Goal: Use online tool/utility

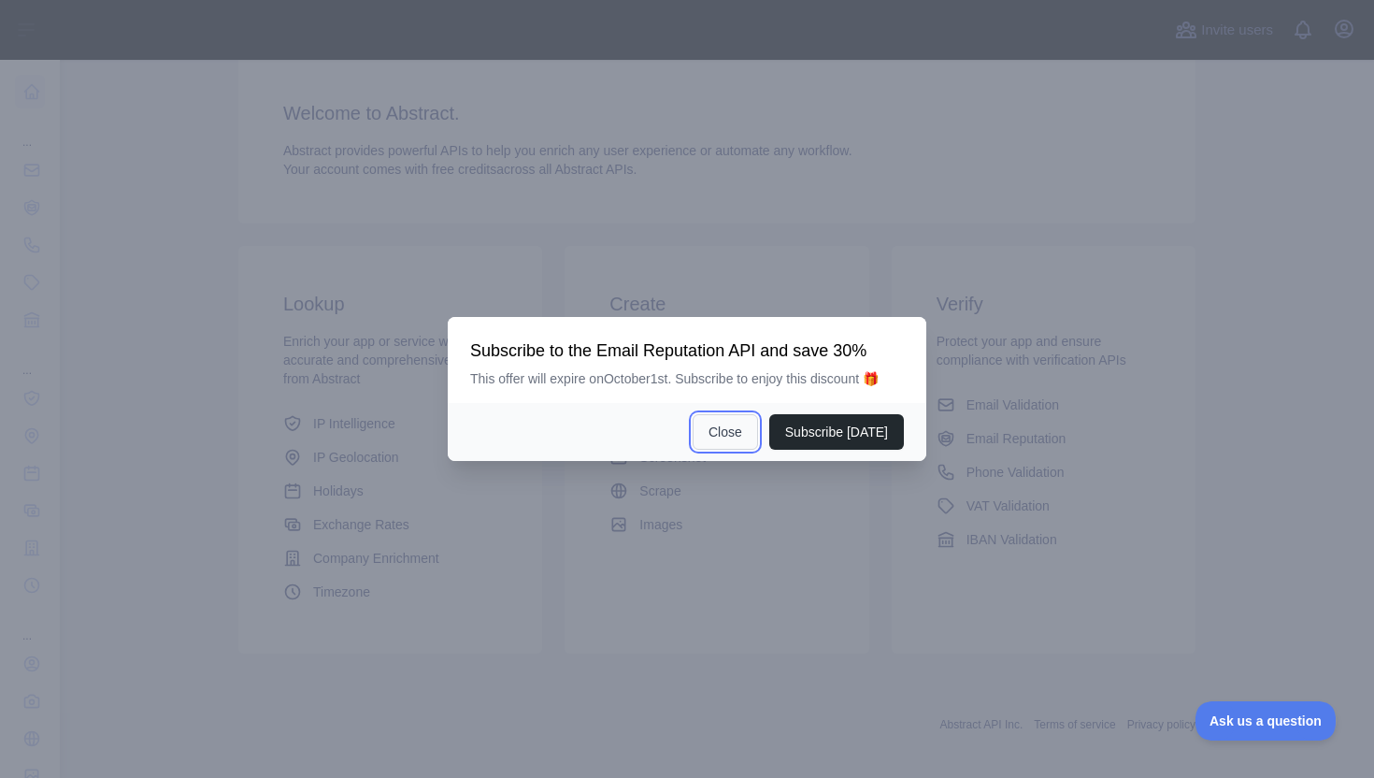
click at [726, 424] on button "Close" at bounding box center [725, 432] width 65 height 36
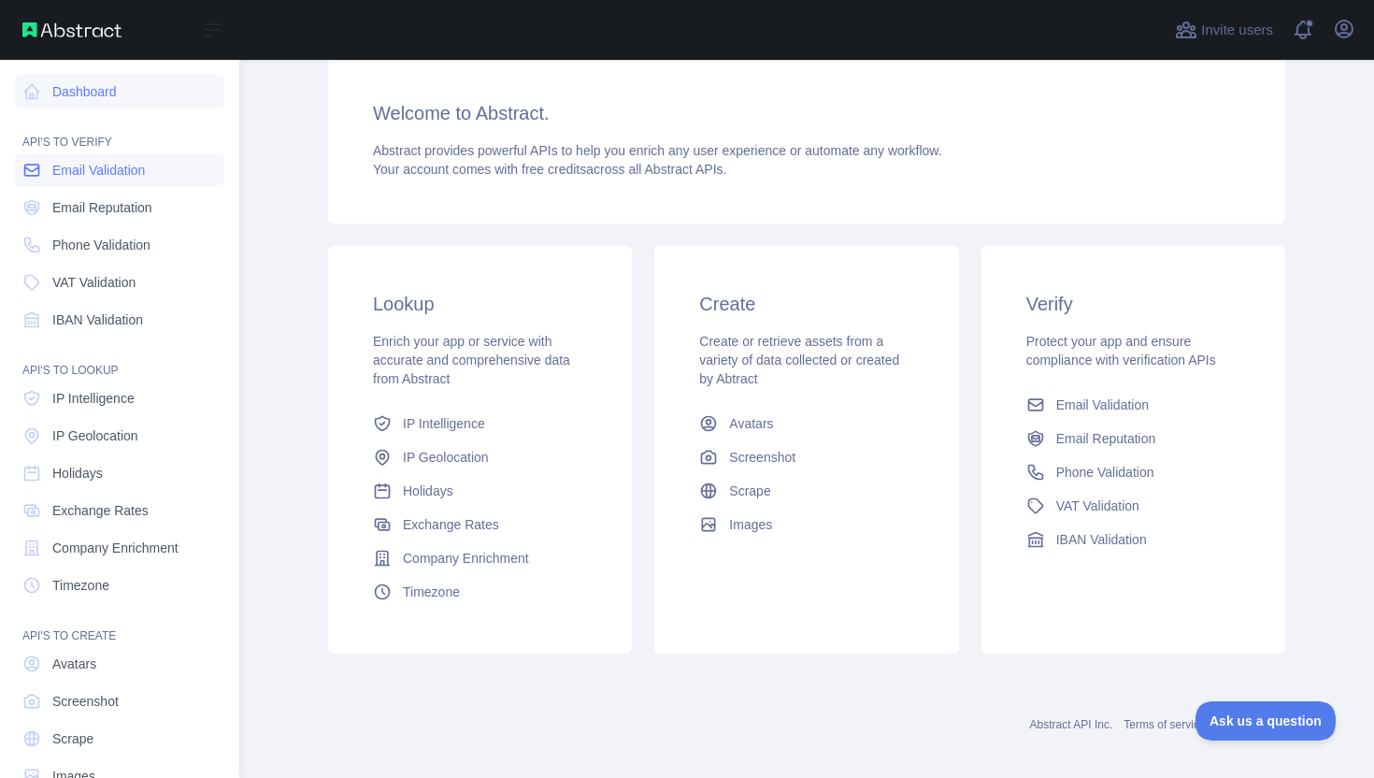
click at [136, 170] on span "Email Validation" at bounding box center [98, 170] width 93 height 19
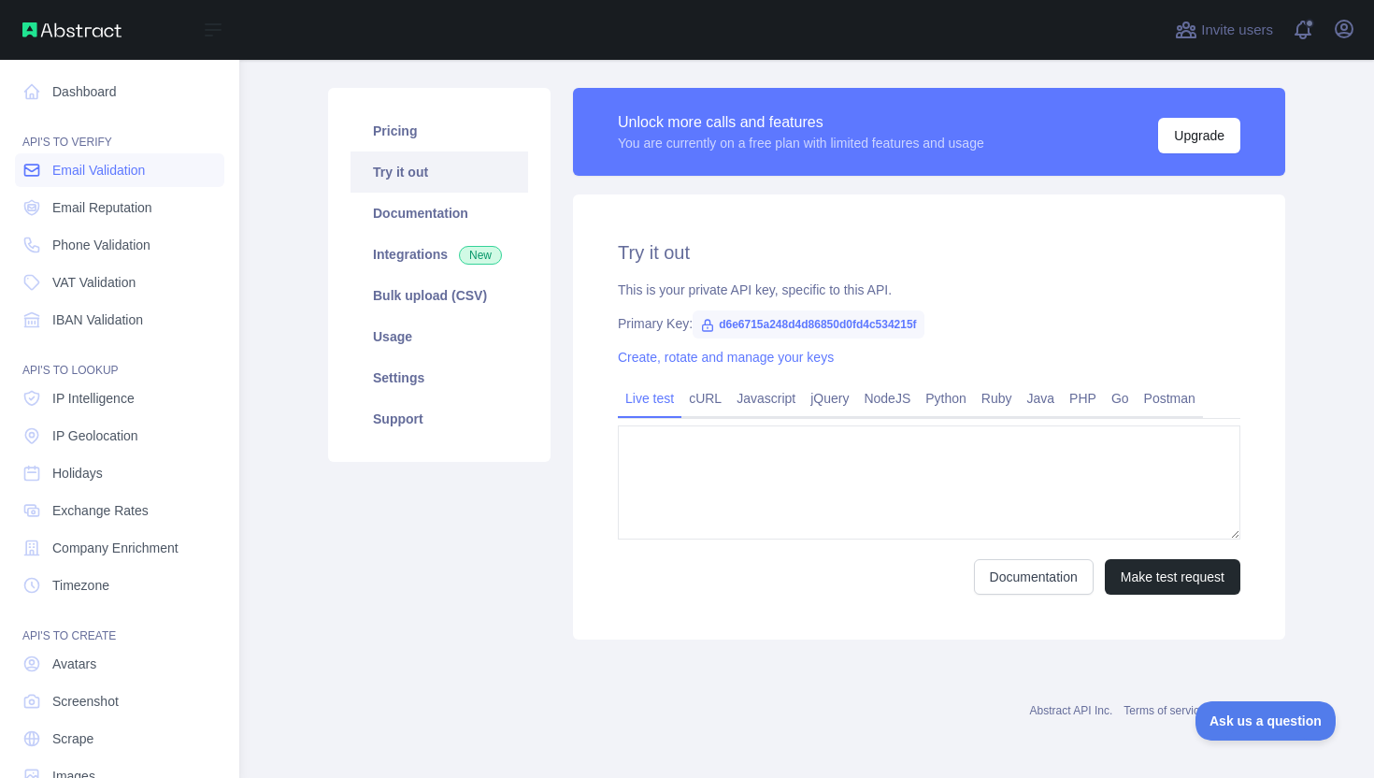
type textarea "**********"
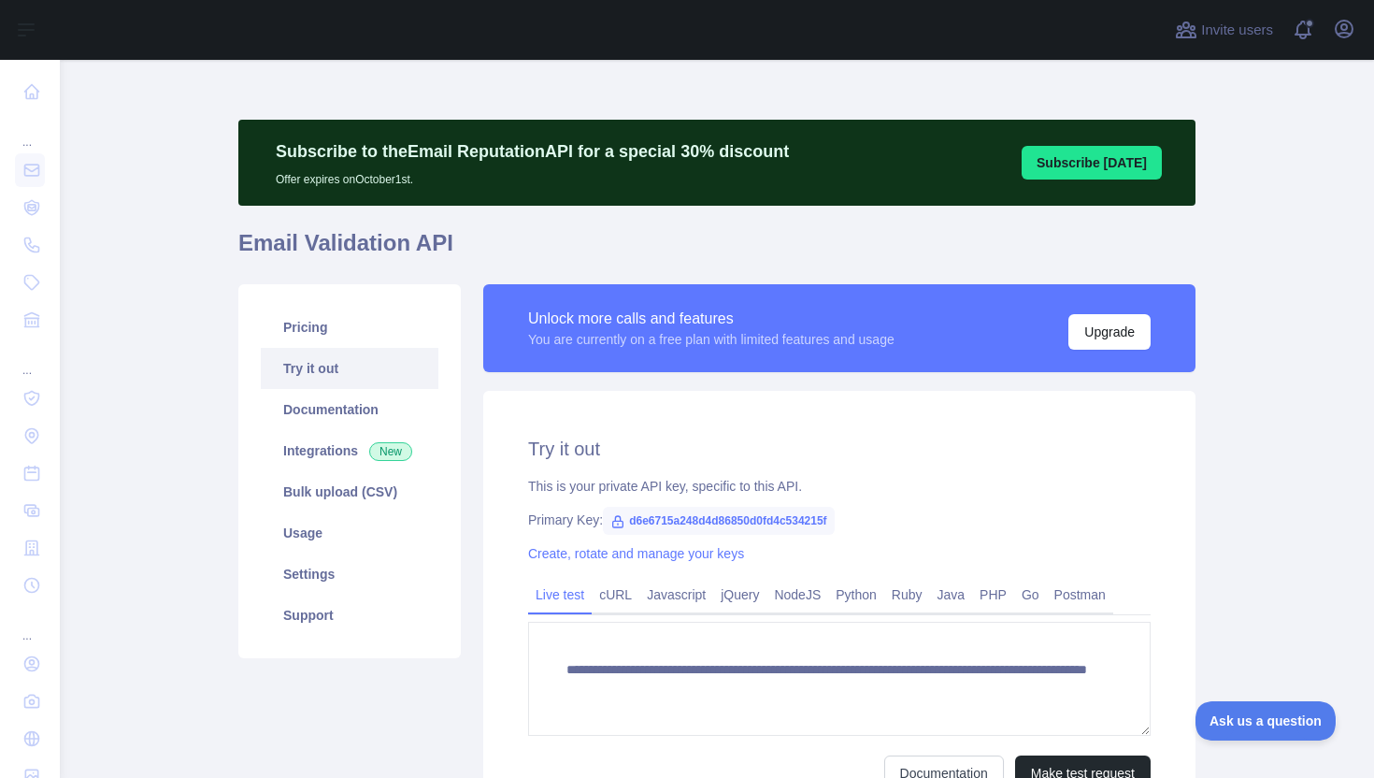
click at [538, 327] on div "Unlock more calls and features" at bounding box center [711, 319] width 367 height 22
click at [539, 327] on div "Unlock more calls and features" at bounding box center [711, 319] width 367 height 22
click at [541, 337] on div "You are currently on a free plan with limited features and usage" at bounding box center [711, 339] width 367 height 19
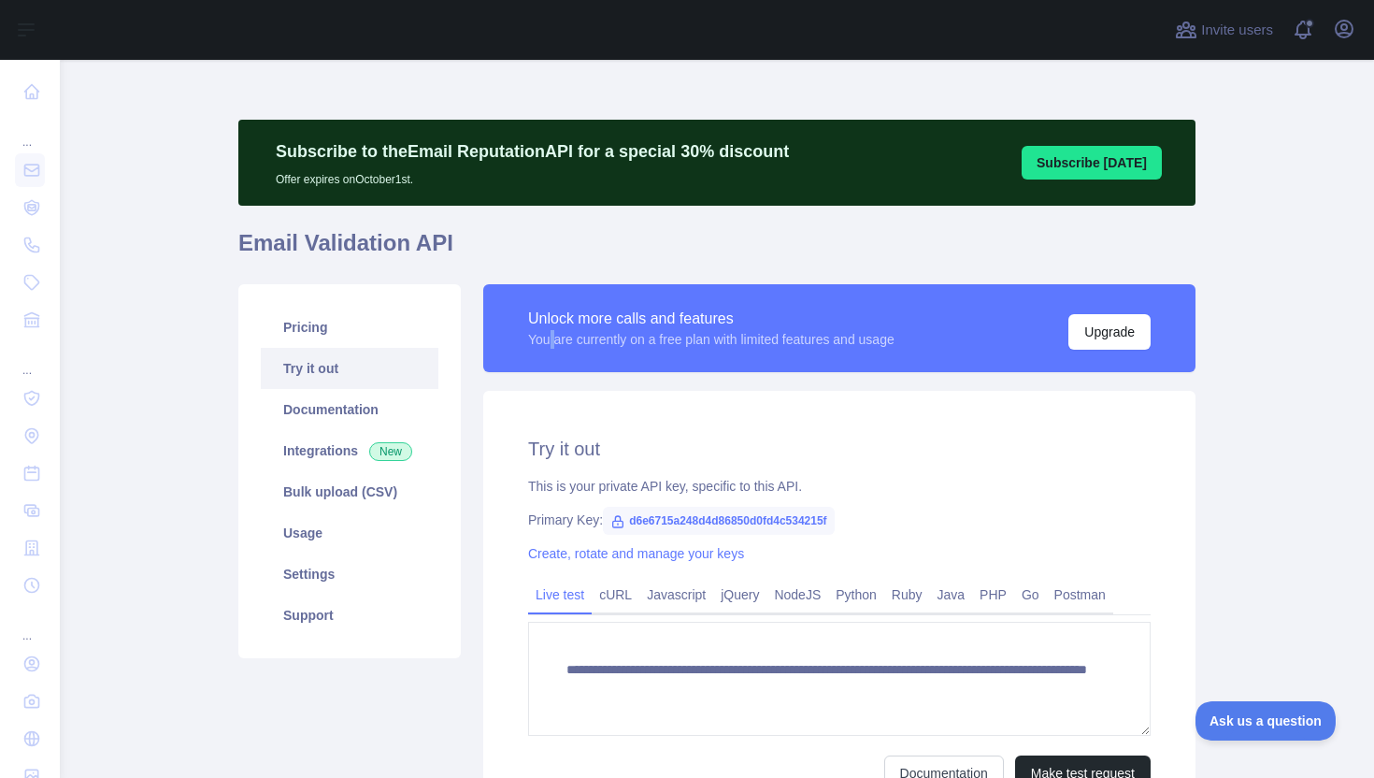
click at [541, 337] on div "You are currently on a free plan with limited features and usage" at bounding box center [711, 339] width 367 height 19
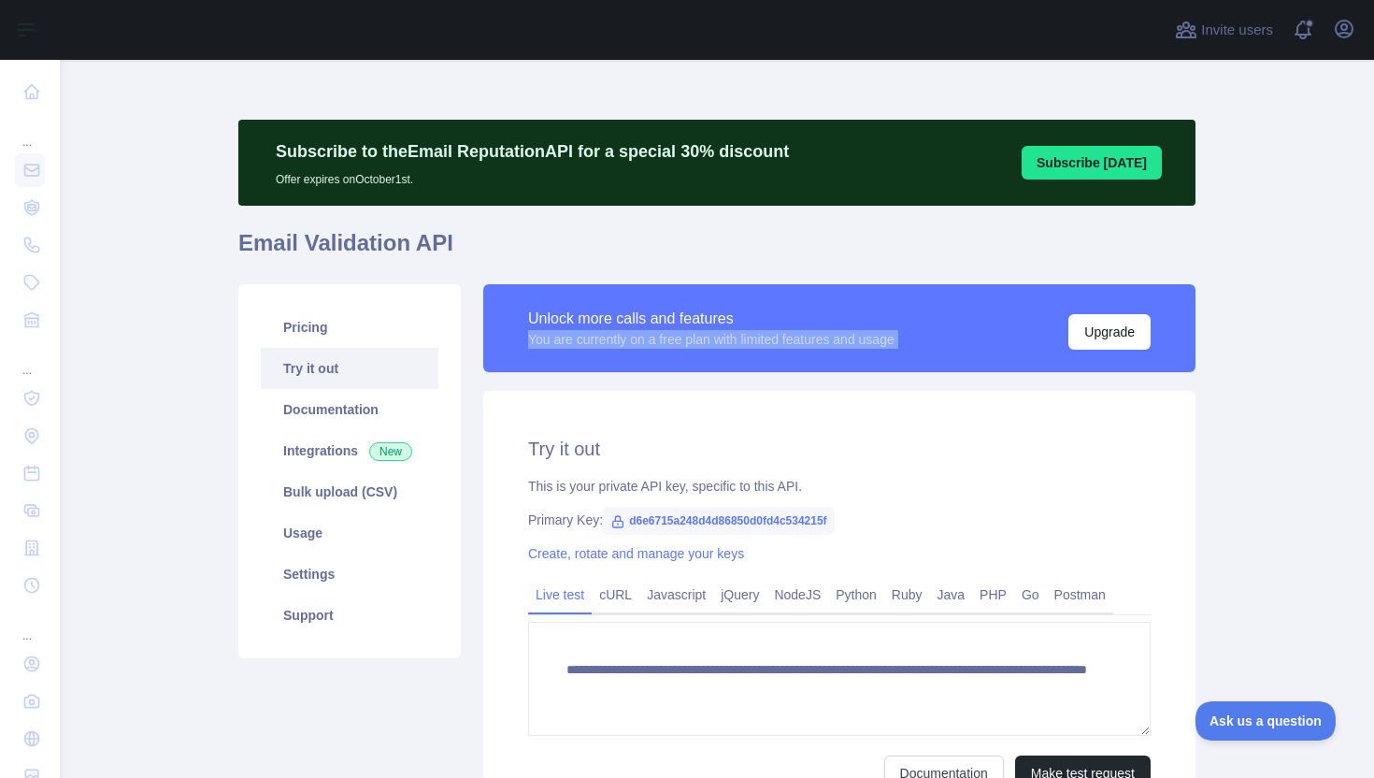
click at [541, 337] on div "You are currently on a free plan with limited features and usage" at bounding box center [711, 339] width 367 height 19
